Goal: Participate in discussion

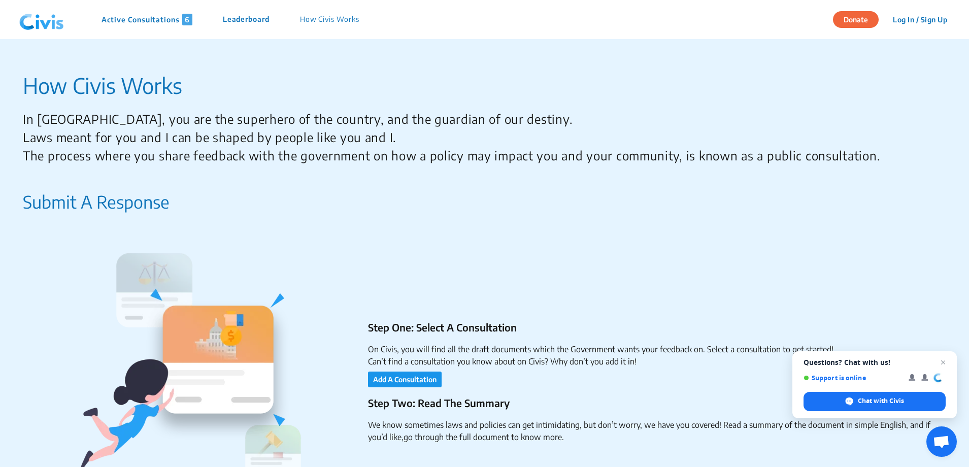
drag, startPoint x: 150, startPoint y: 21, endPoint x: 165, endPoint y: 26, distance: 16.1
click at [150, 20] on p "Active Consultations 6" at bounding box center [147, 20] width 91 height 12
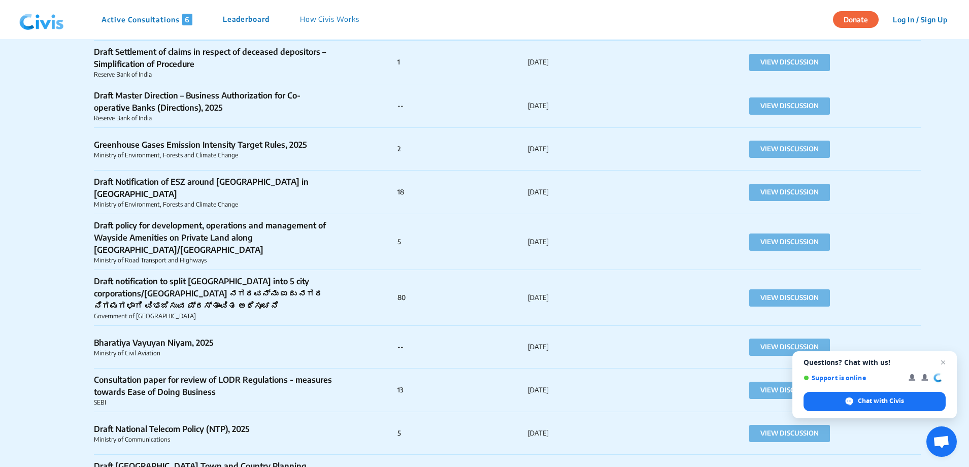
scroll to position [1421, 0]
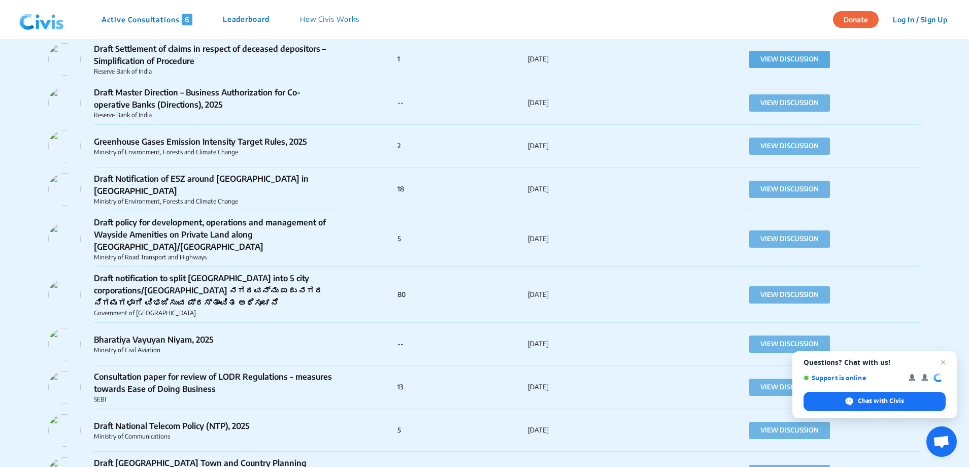
click at [794, 64] on button "VIEW DISCUSSION" at bounding box center [789, 59] width 81 height 17
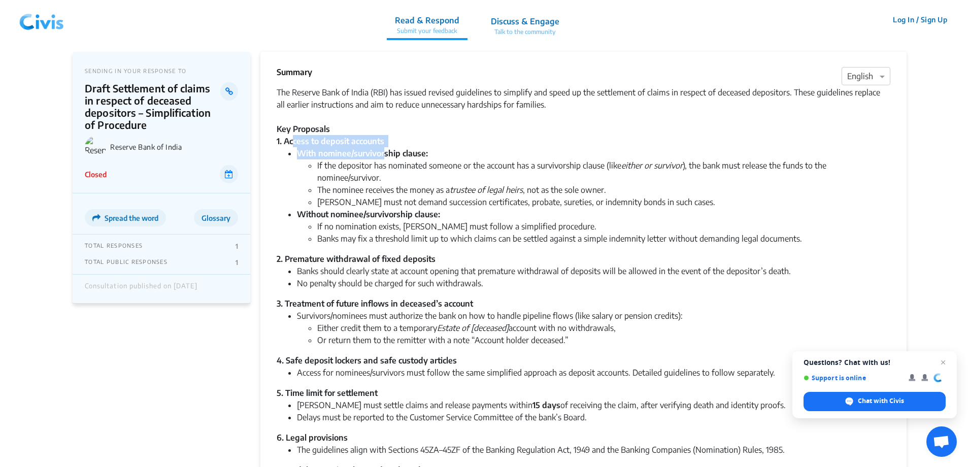
drag, startPoint x: 295, startPoint y: 143, endPoint x: 386, endPoint y: 156, distance: 91.9
click at [386, 156] on div "The Reserve Bank of India (RBI) has issued revised guidelines to simplify and s…" at bounding box center [584, 331] width 614 height 491
drag, startPoint x: 386, startPoint y: 156, endPoint x: 393, endPoint y: 208, distance: 51.8
click at [393, 208] on ul "With nominee/survivorship clause: If the depositor has nominated someone or the…" at bounding box center [584, 195] width 614 height 97
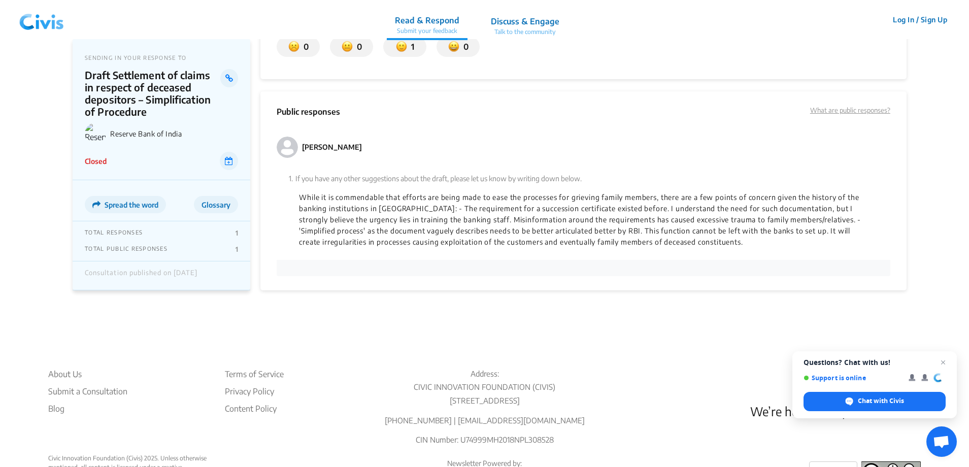
scroll to position [609, 0]
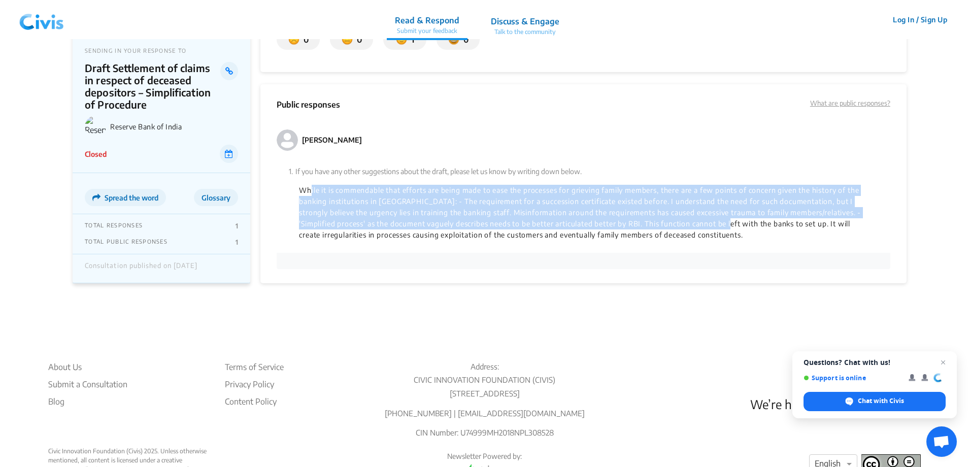
drag, startPoint x: 309, startPoint y: 191, endPoint x: 776, endPoint y: 222, distance: 468.0
click at [776, 222] on p "While it is commendable that efforts are being made to ease the processes for g…" at bounding box center [583, 213] width 569 height 56
click at [560, 221] on p "While it is commendable that efforts are being made to ease the processes for g…" at bounding box center [583, 213] width 569 height 56
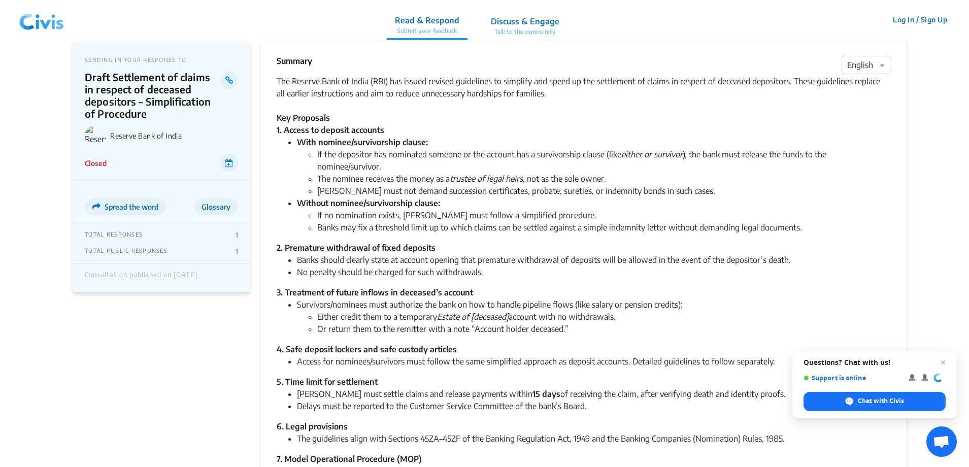
scroll to position [0, 0]
